Goal: Information Seeking & Learning: Learn about a topic

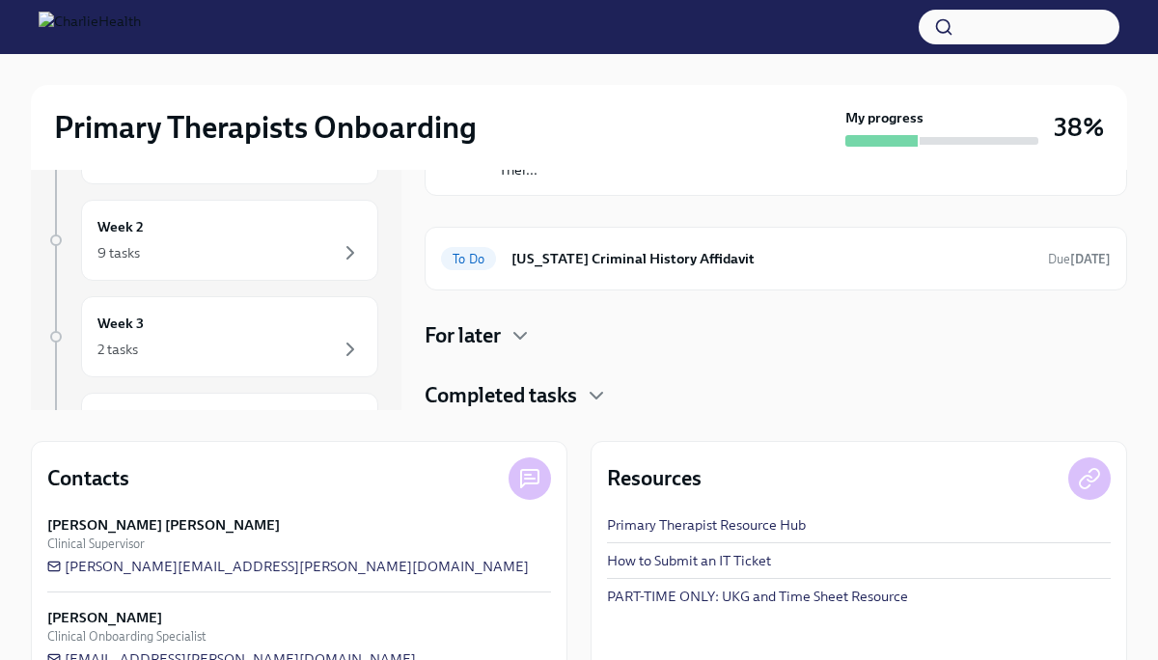
scroll to position [219, 0]
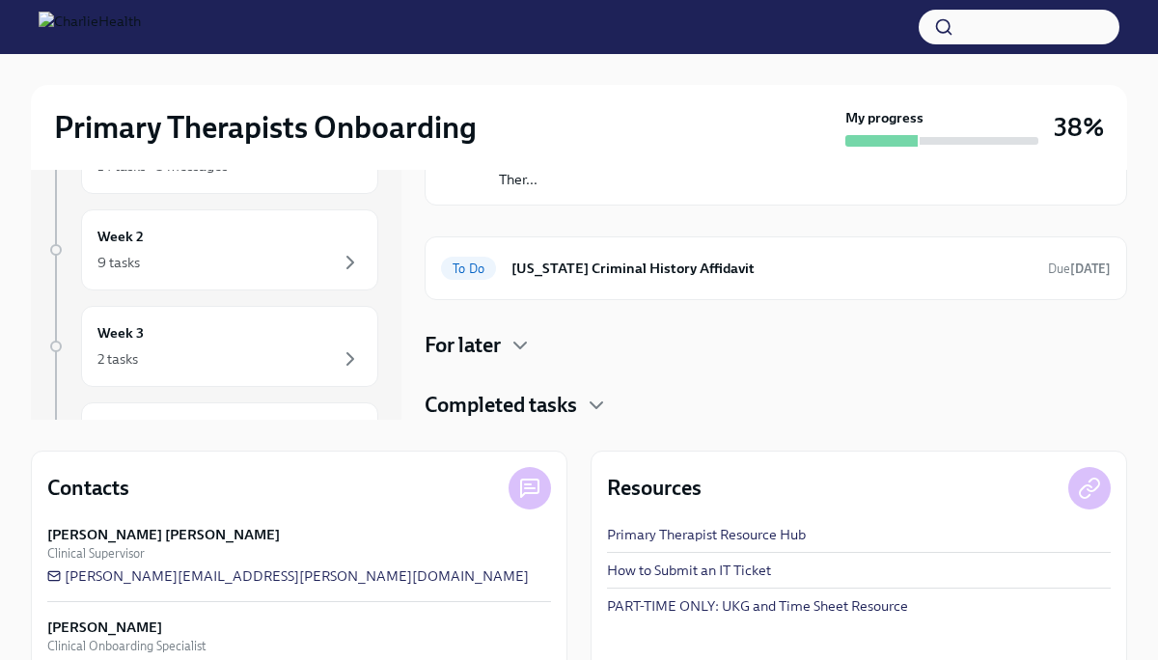
click at [499, 352] on h4 "For later" at bounding box center [463, 345] width 76 height 29
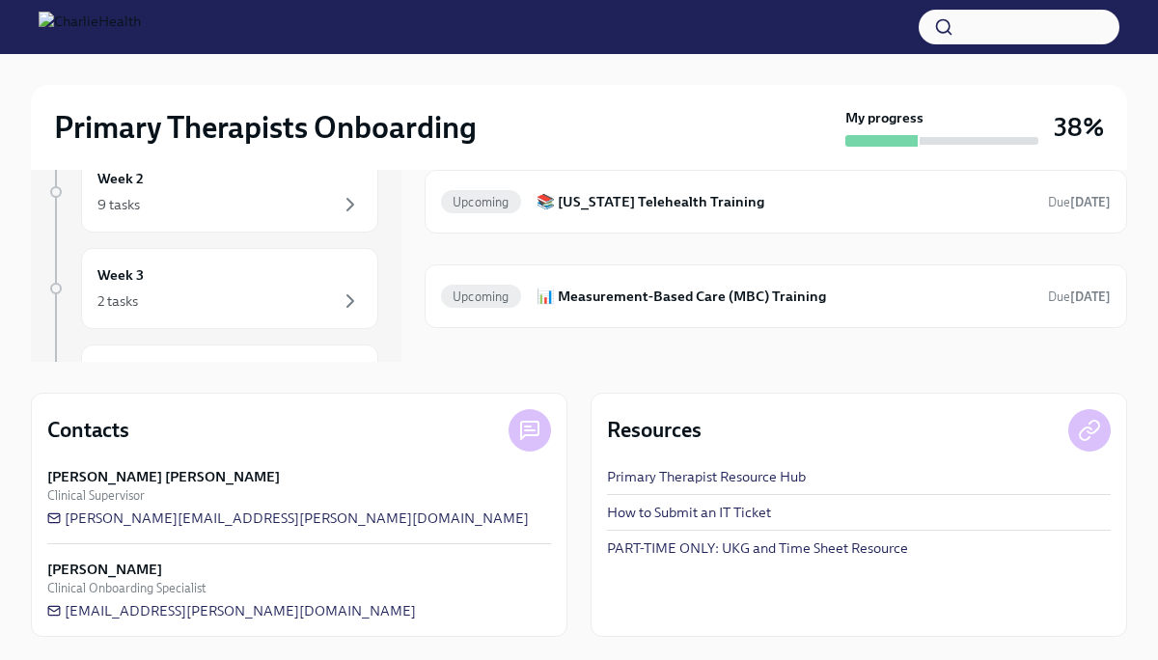
scroll to position [628, 0]
click at [699, 210] on div "Upcoming 📚 [US_STATE] Telehealth Training Due [DATE]" at bounding box center [776, 199] width 670 height 31
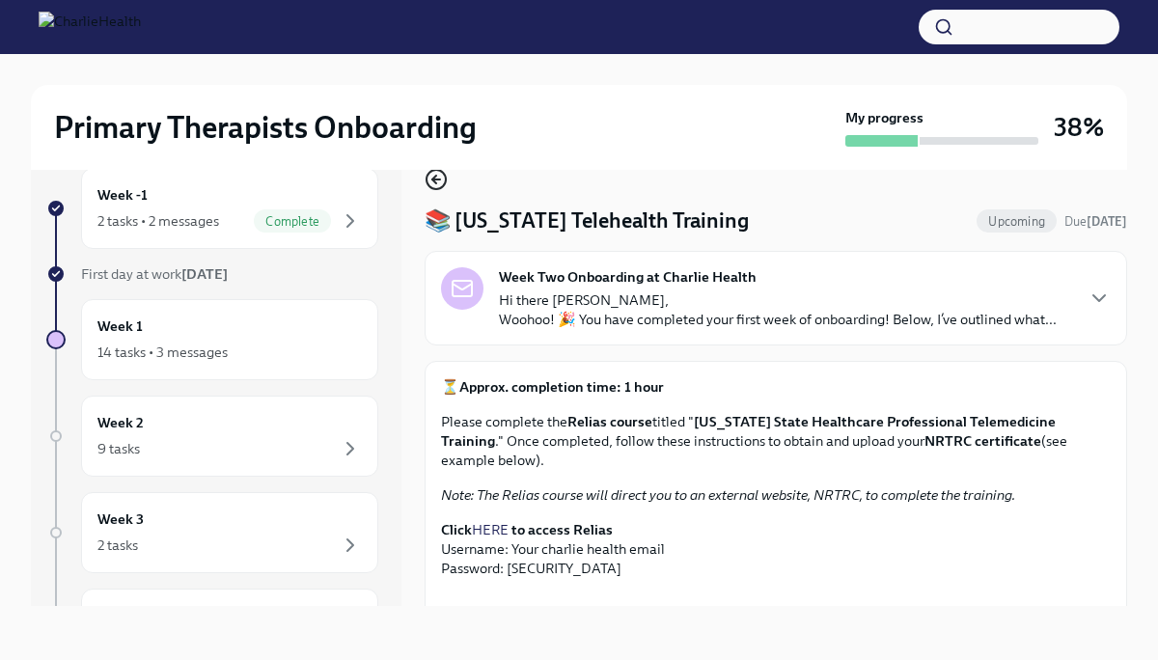
click at [434, 183] on icon "button" at bounding box center [436, 179] width 23 height 23
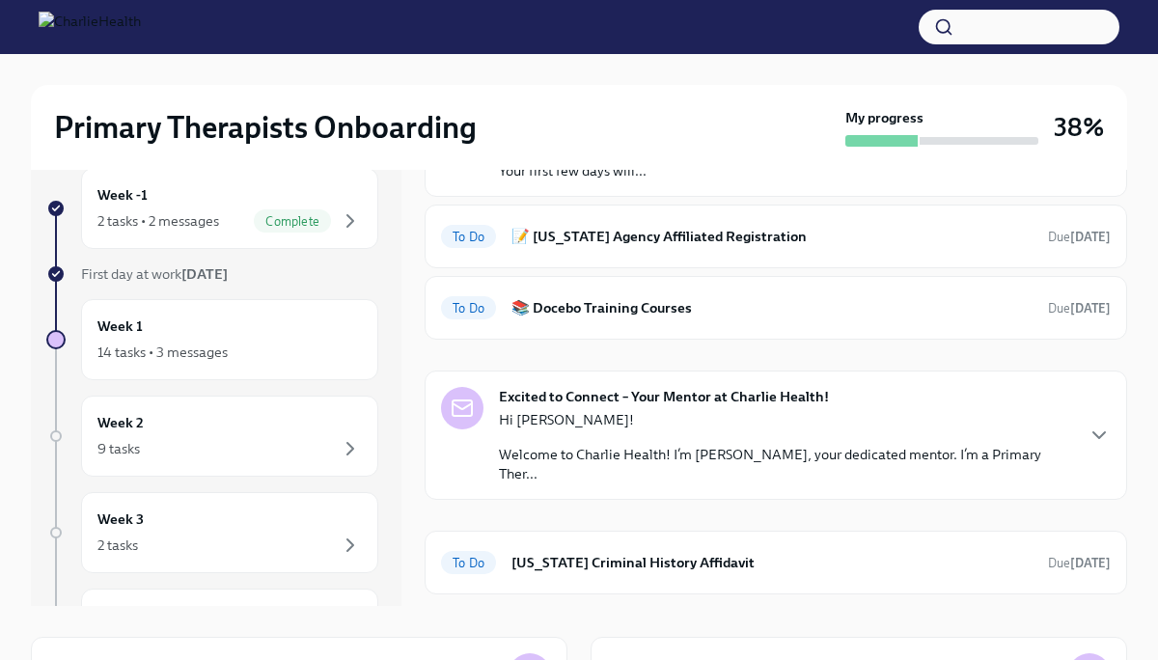
scroll to position [282, 0]
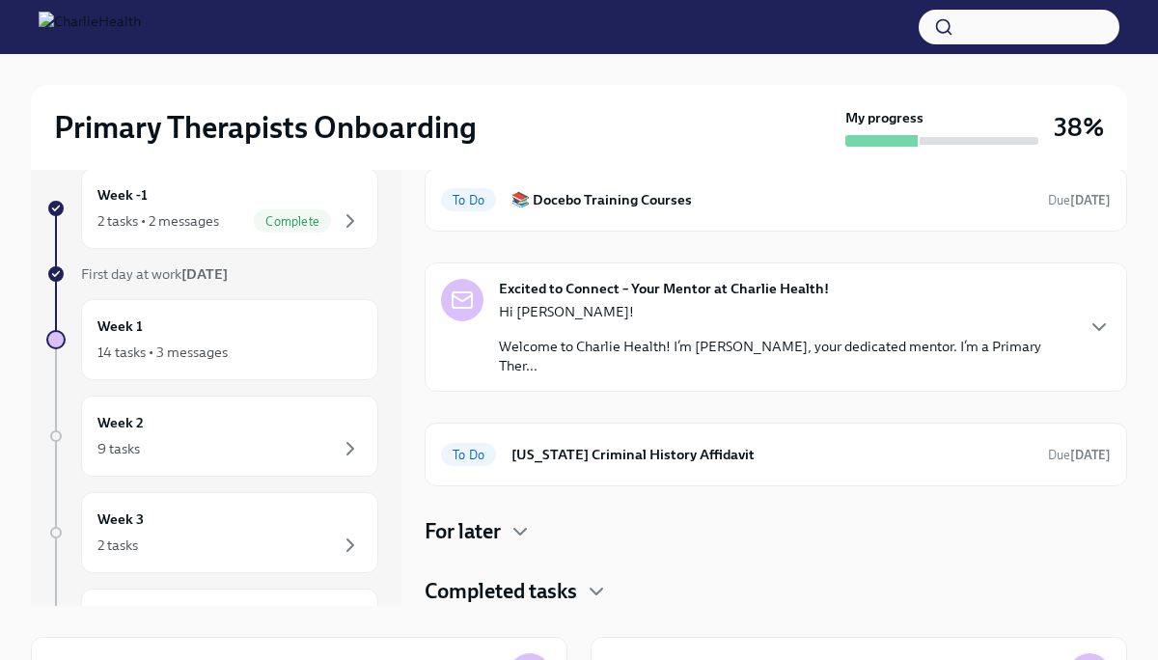
click at [543, 527] on div "For later" at bounding box center [776, 531] width 702 height 29
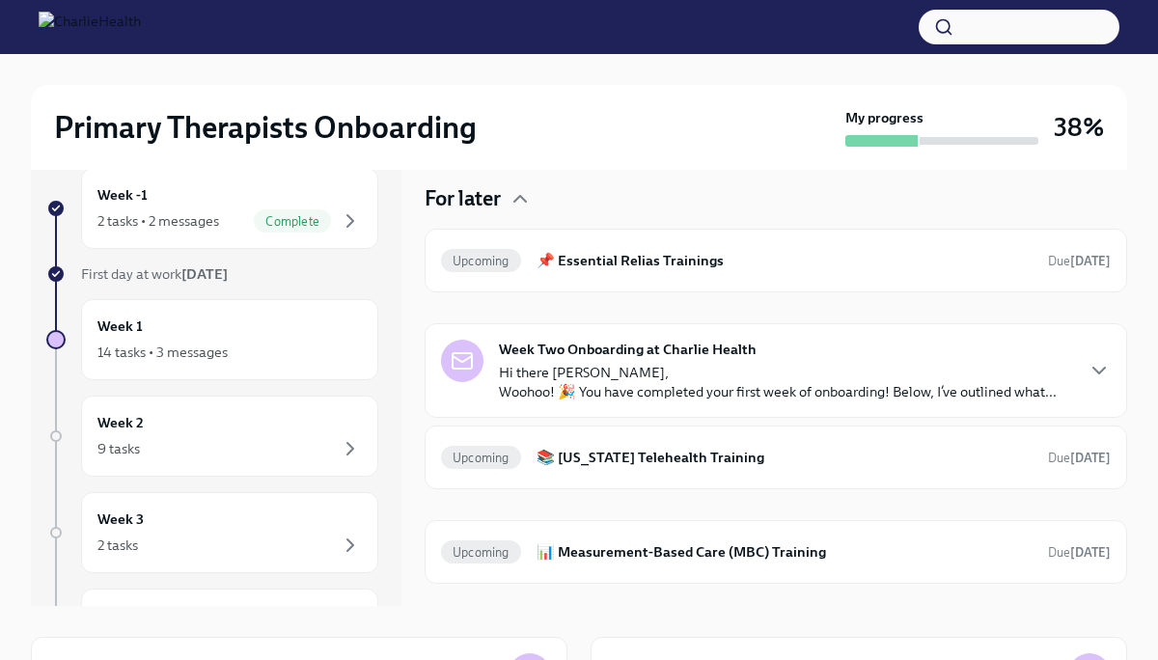
scroll to position [652, 0]
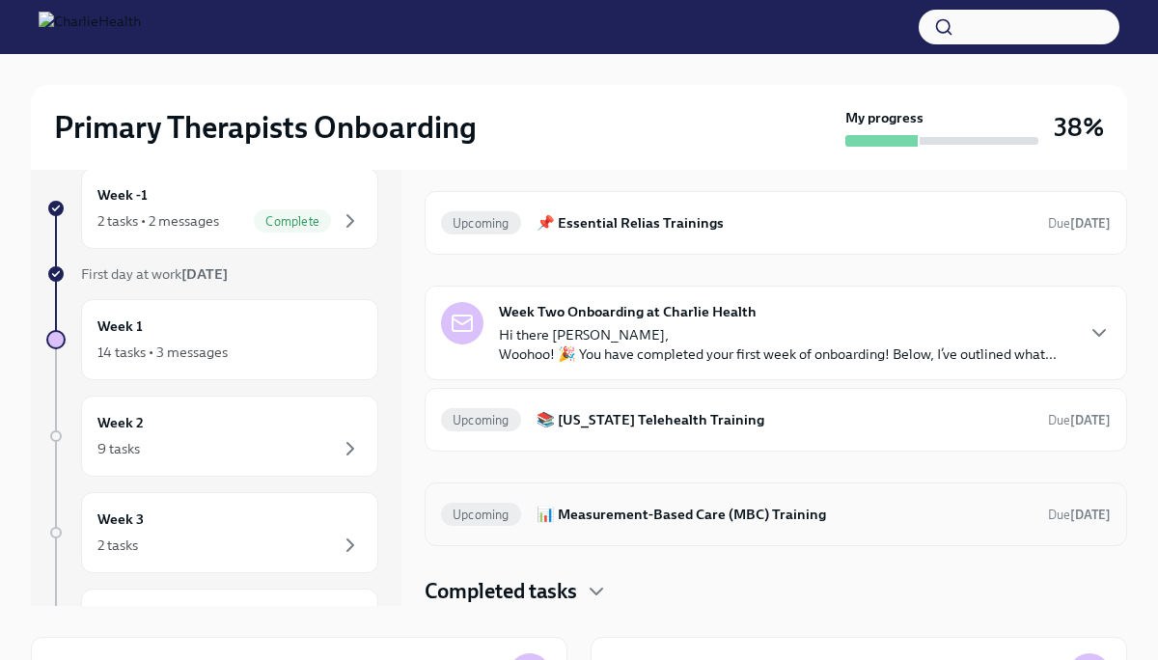
click at [732, 513] on h6 "📊 Measurement-Based Care (MBC) Training" at bounding box center [784, 514] width 496 height 21
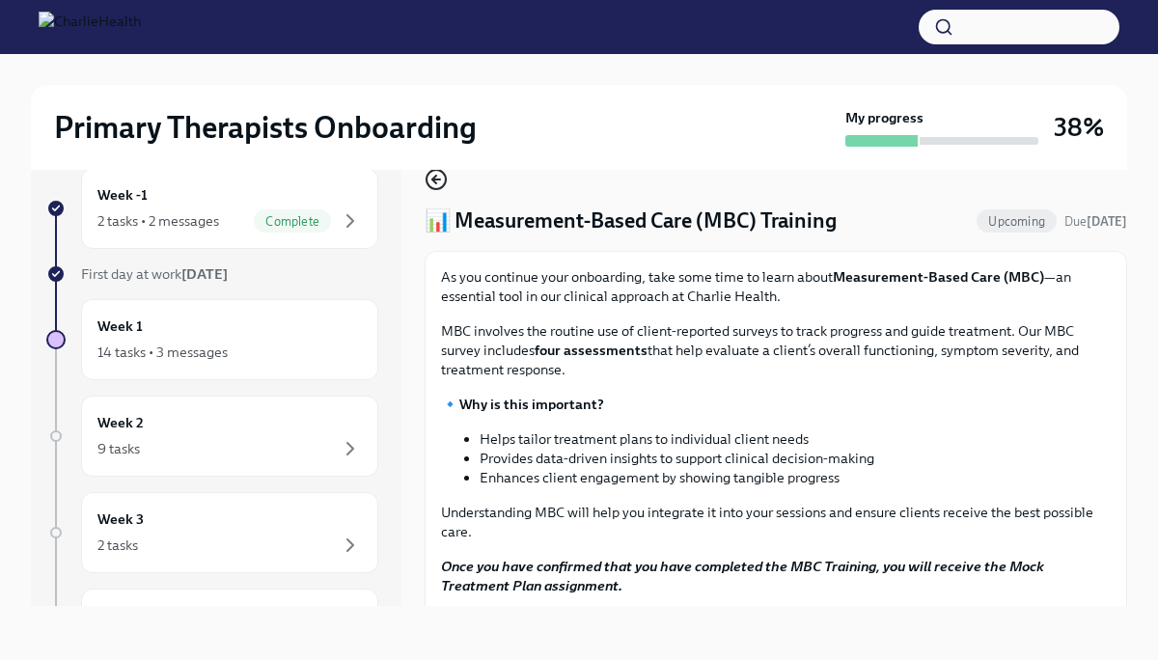
click at [437, 184] on icon "button" at bounding box center [436, 179] width 23 height 23
